Goal: Navigation & Orientation: Go to known website

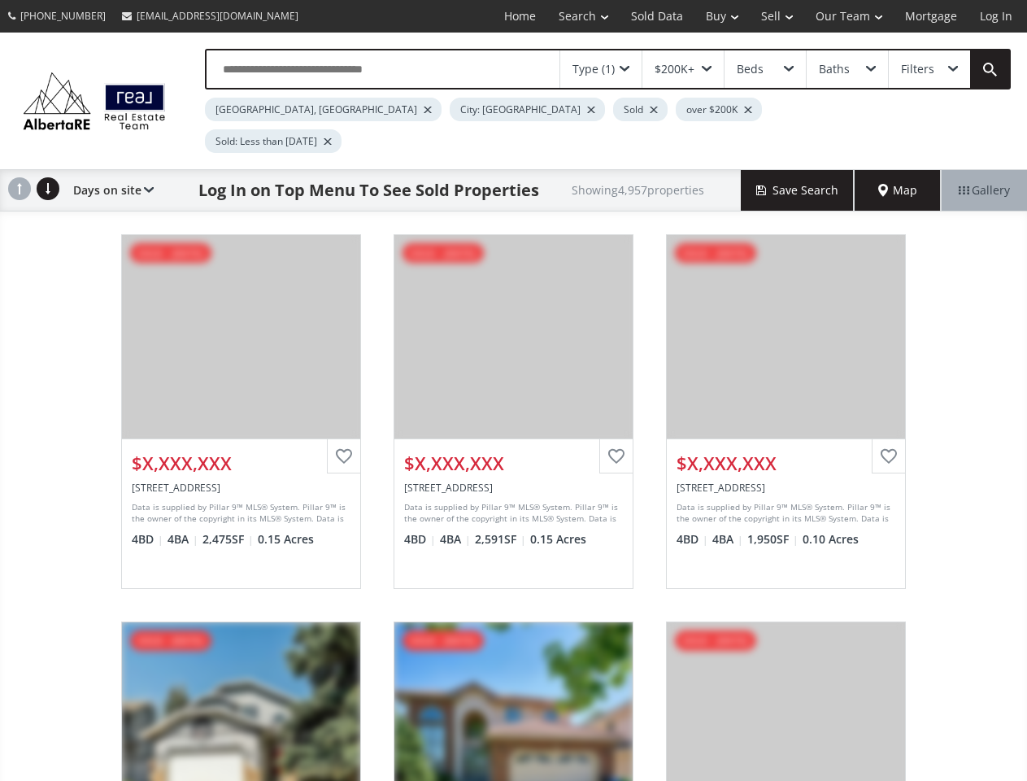
click at [572, 16] on link "Search" at bounding box center [583, 16] width 72 height 33
click at [714, 16] on link "Buy" at bounding box center [722, 16] width 55 height 33
click at [772, 16] on link "Sell" at bounding box center [777, 16] width 54 height 33
click at [848, 16] on link "Our Team" at bounding box center [848, 16] width 89 height 33
click at [996, 16] on link "Log In" at bounding box center [996, 16] width 55 height 33
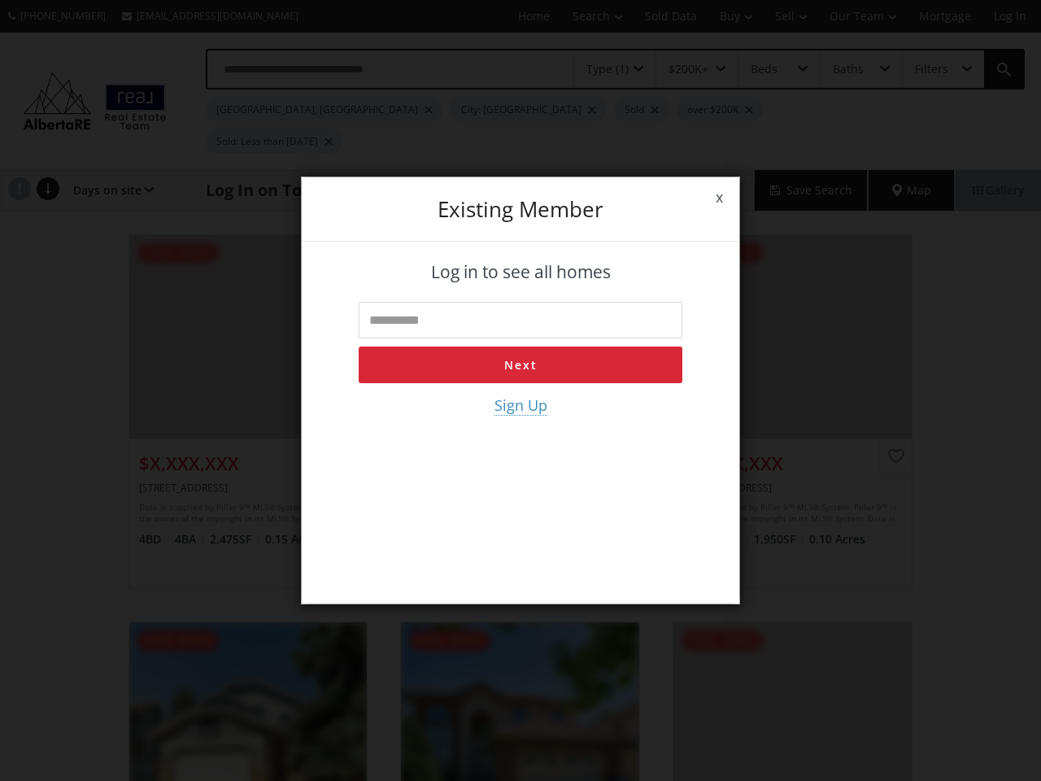
click at [601, 69] on div "x Existing member Log in to see all homes Next Sign Up" at bounding box center [520, 390] width 1041 height 781
click at [682, 69] on div "x Existing member Log in to see all homes Next Sign Up" at bounding box center [520, 390] width 1041 height 781
click at [765, 69] on div "x Existing member Log in to see all homes Next Sign Up" at bounding box center [520, 390] width 1041 height 781
click at [847, 69] on div "x Existing member Log in to see all homes Next Sign Up" at bounding box center [520, 390] width 1041 height 781
click at [929, 69] on div "x Existing member Log in to see all homes Next Sign Up" at bounding box center [520, 390] width 1041 height 781
